Goal: Transaction & Acquisition: Purchase product/service

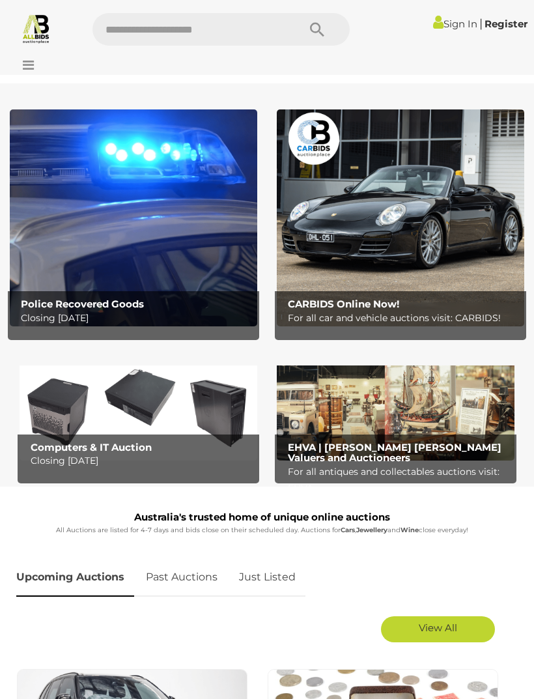
click at [31, 74] on div at bounding box center [267, 62] width 534 height 26
click at [30, 68] on icon at bounding box center [25, 65] width 18 height 13
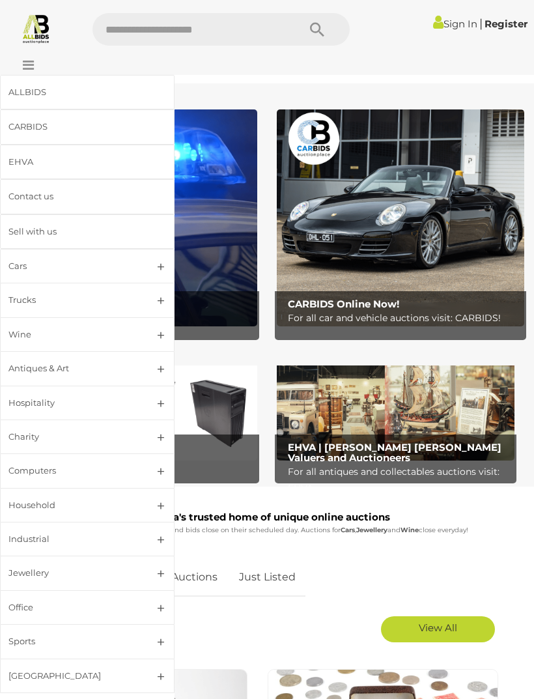
click at [152, 497] on link "Household" at bounding box center [87, 505] width 174 height 35
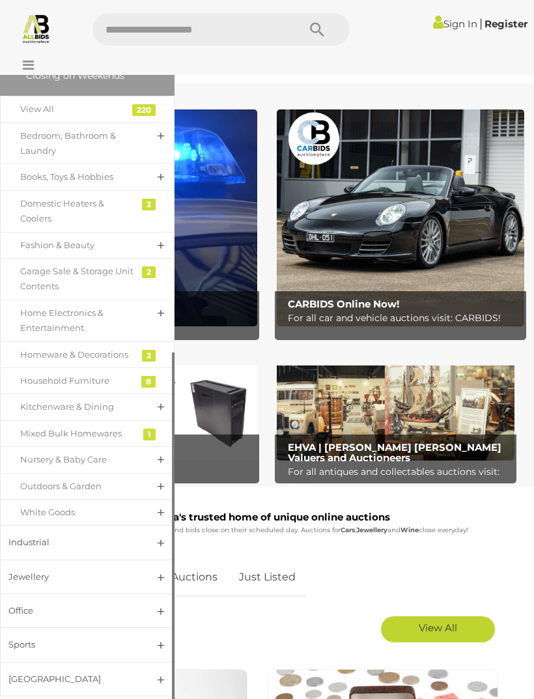
click at [35, 603] on div "Office" at bounding box center [71, 610] width 126 height 15
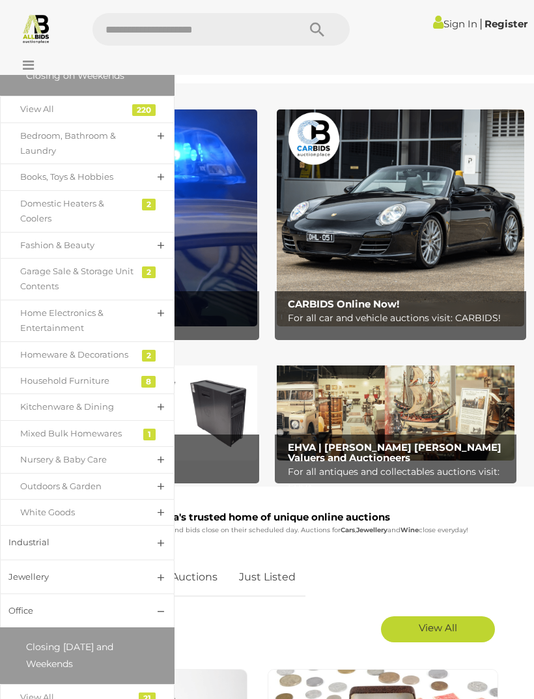
click at [36, 505] on div "White Goods" at bounding box center [77, 512] width 115 height 15
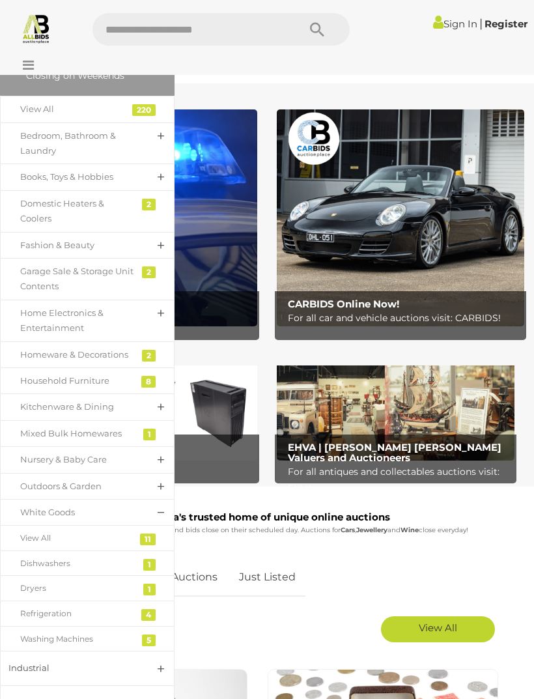
click at [44, 606] on div "Refrigeration" at bounding box center [77, 613] width 115 height 14
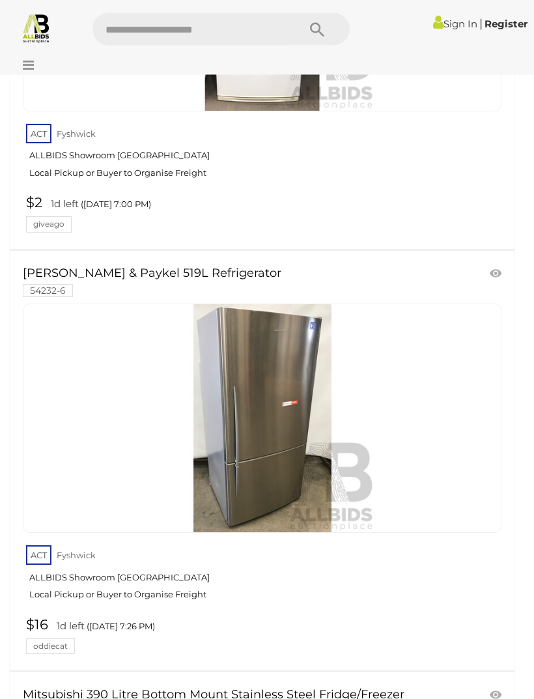
scroll to position [410, 0]
click at [227, 406] on link at bounding box center [262, 417] width 479 height 229
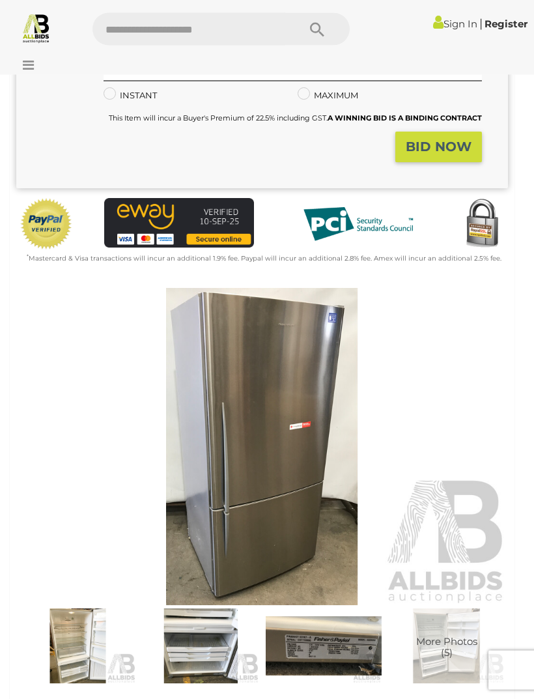
scroll to position [247, 0]
click at [188, 645] on img at bounding box center [201, 645] width 117 height 75
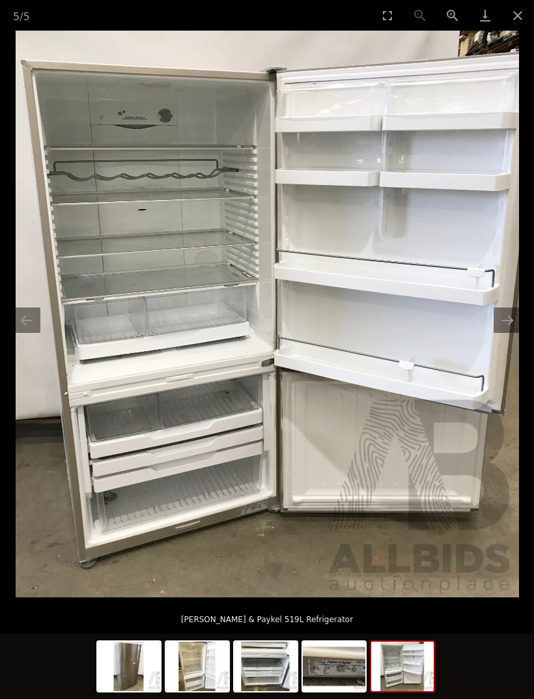
click at [21, 333] on button "Previous slide" at bounding box center [26, 319] width 27 height 25
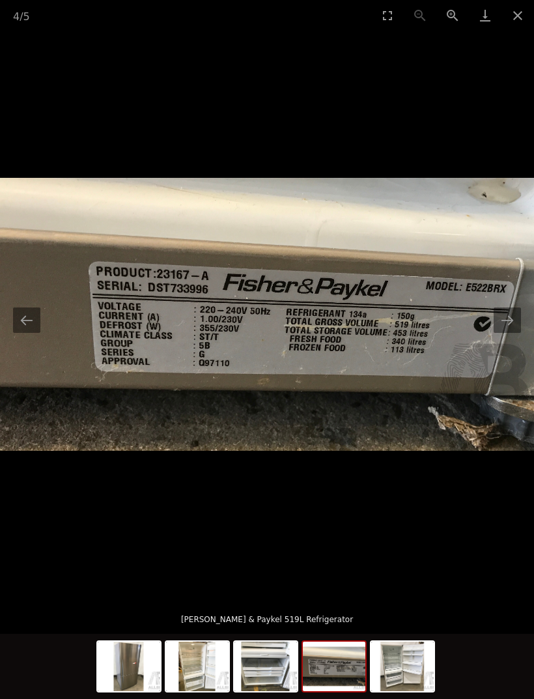
click at [27, 333] on button "Previous slide" at bounding box center [26, 319] width 27 height 25
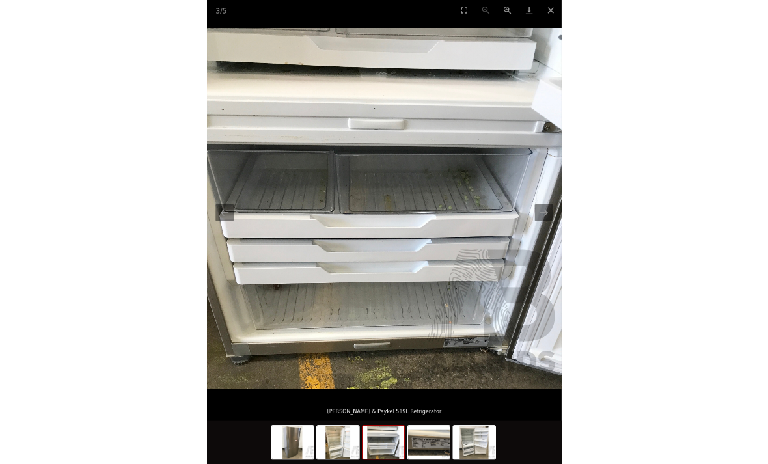
scroll to position [381, 0]
